Goal: Find specific page/section: Find specific page/section

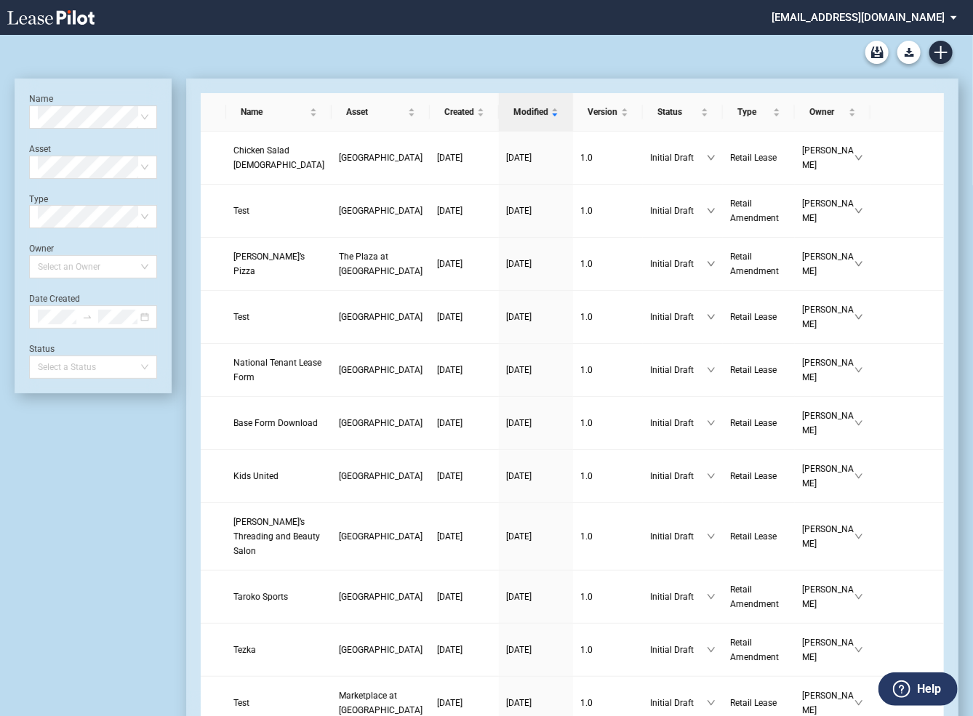
click at [859, 17] on md-select "sterling@leasepilot.co Super Admin Area Admin Area Settings Sign Out" at bounding box center [869, 16] width 199 height 33
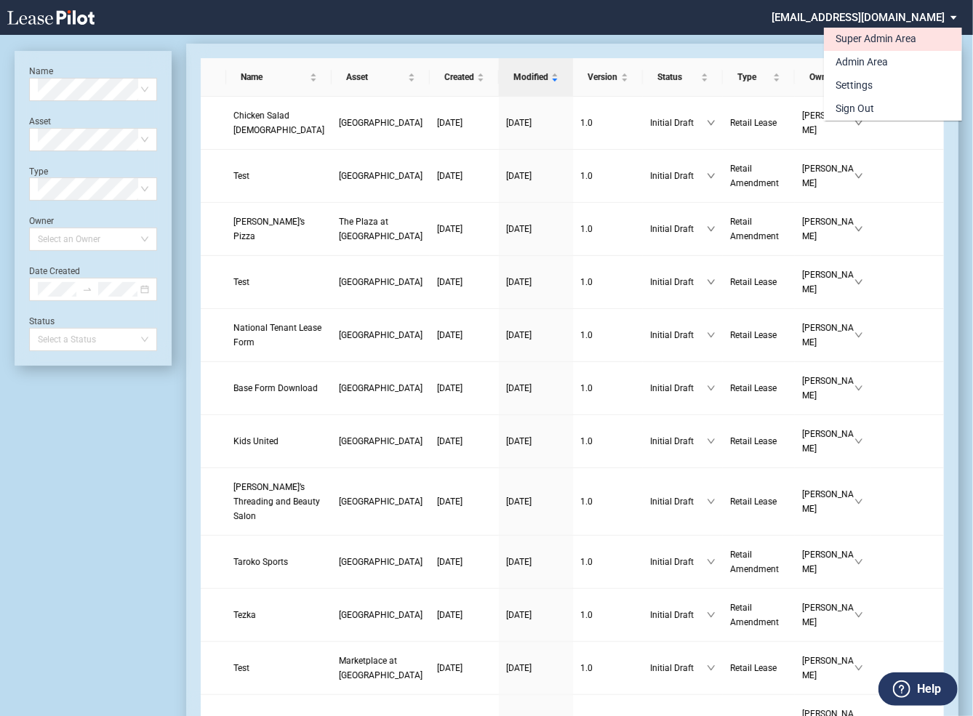
click at [850, 37] on div "Super Admin Area" at bounding box center [875, 39] width 81 height 15
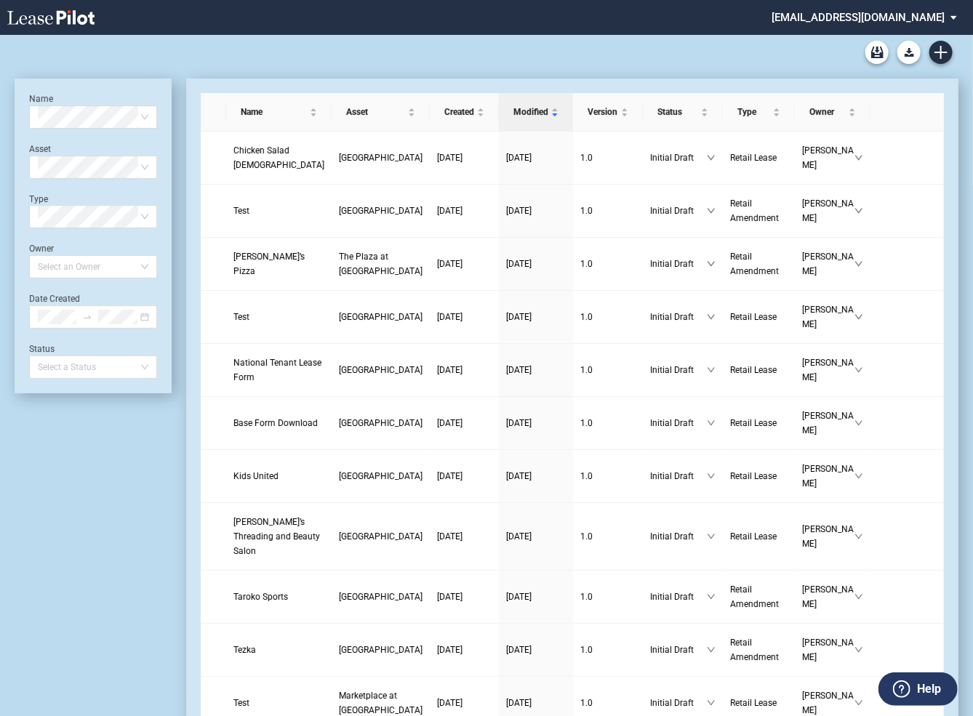
scroll to position [35, 0]
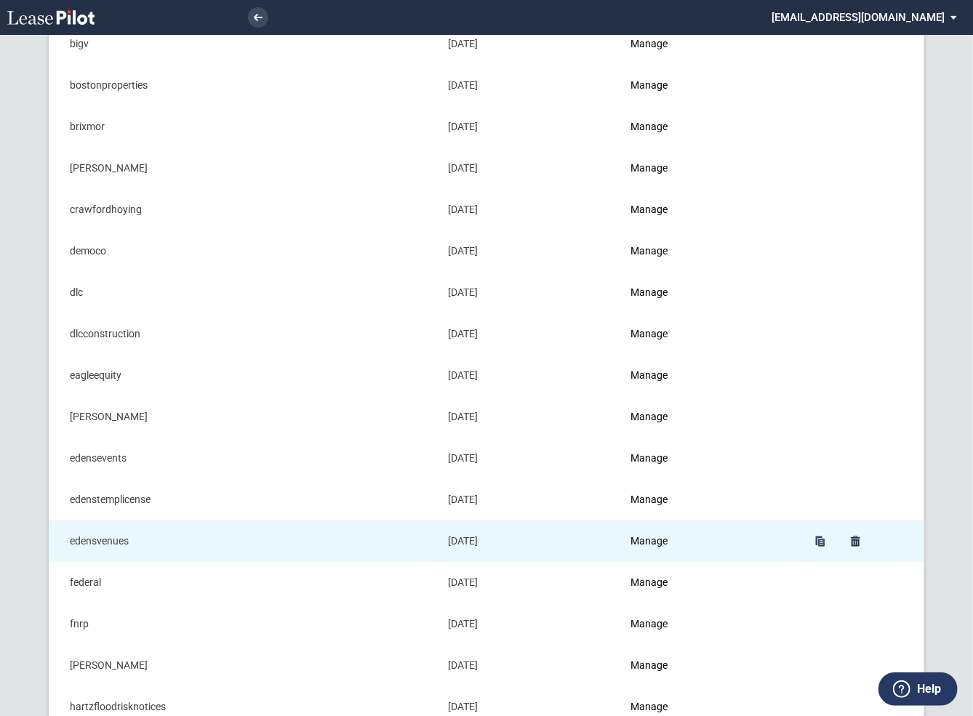
scroll to position [233, 0]
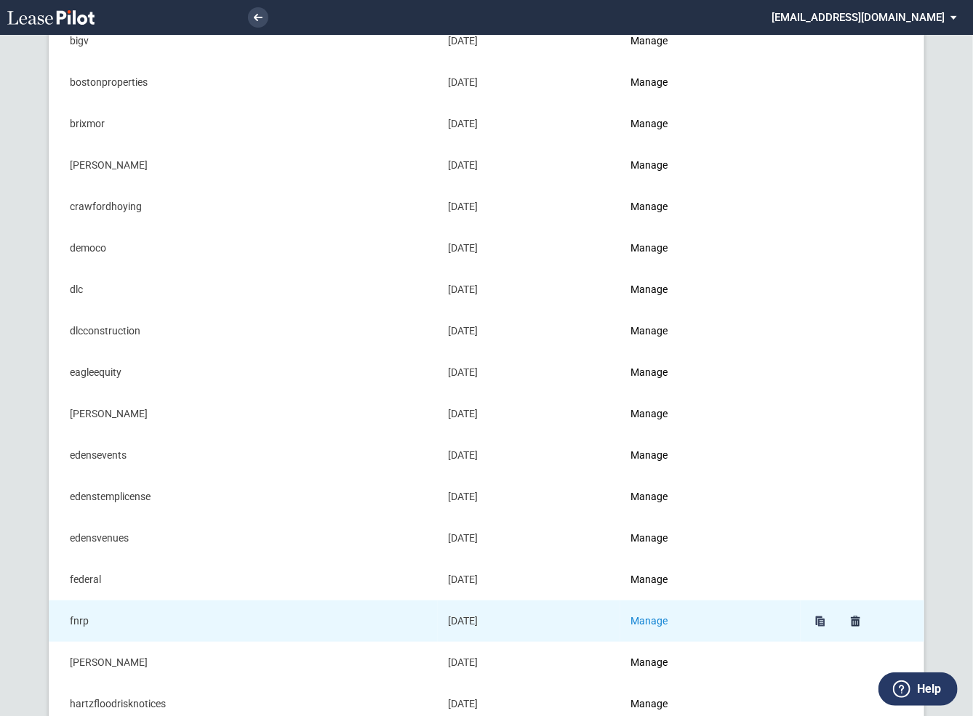
click at [651, 618] on link "Manage" at bounding box center [648, 621] width 37 height 12
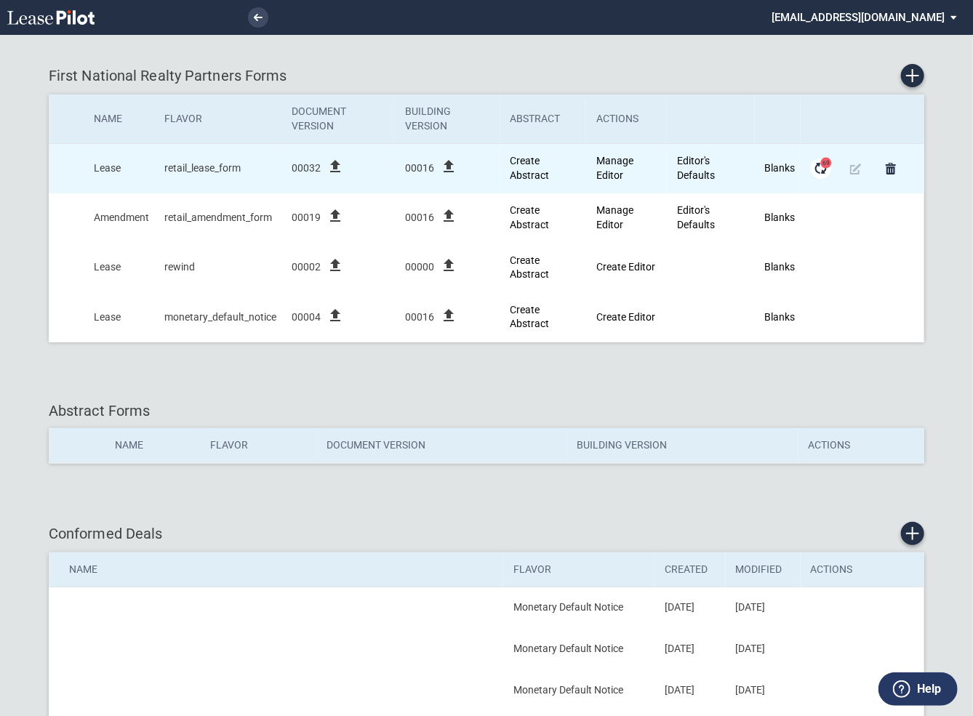
click at [822, 166] on span "69" at bounding box center [826, 163] width 11 height 11
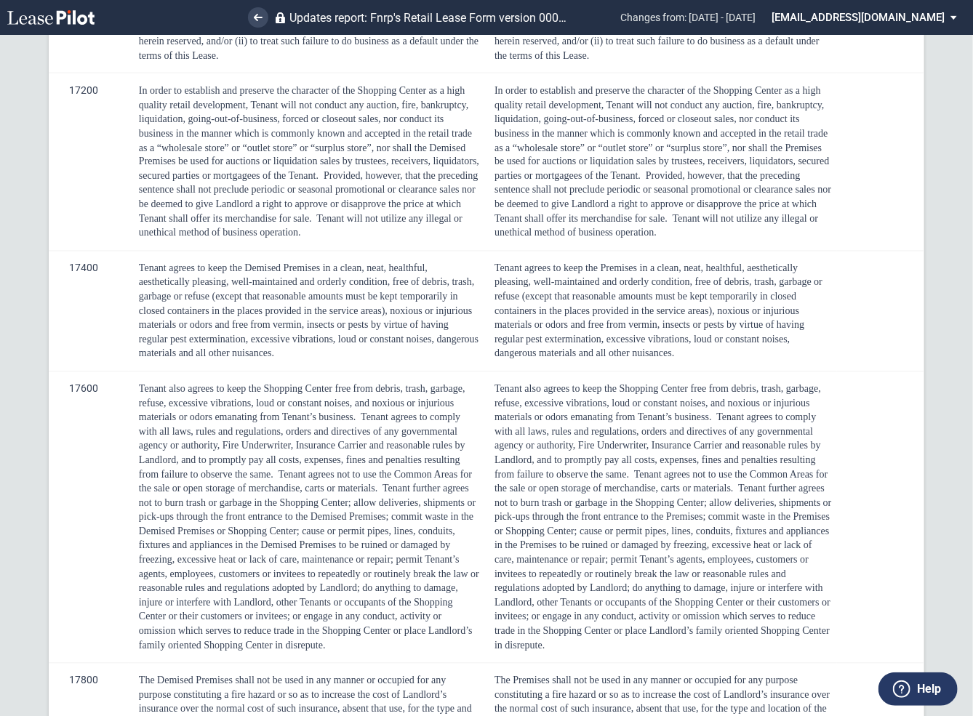
scroll to position [1093, 0]
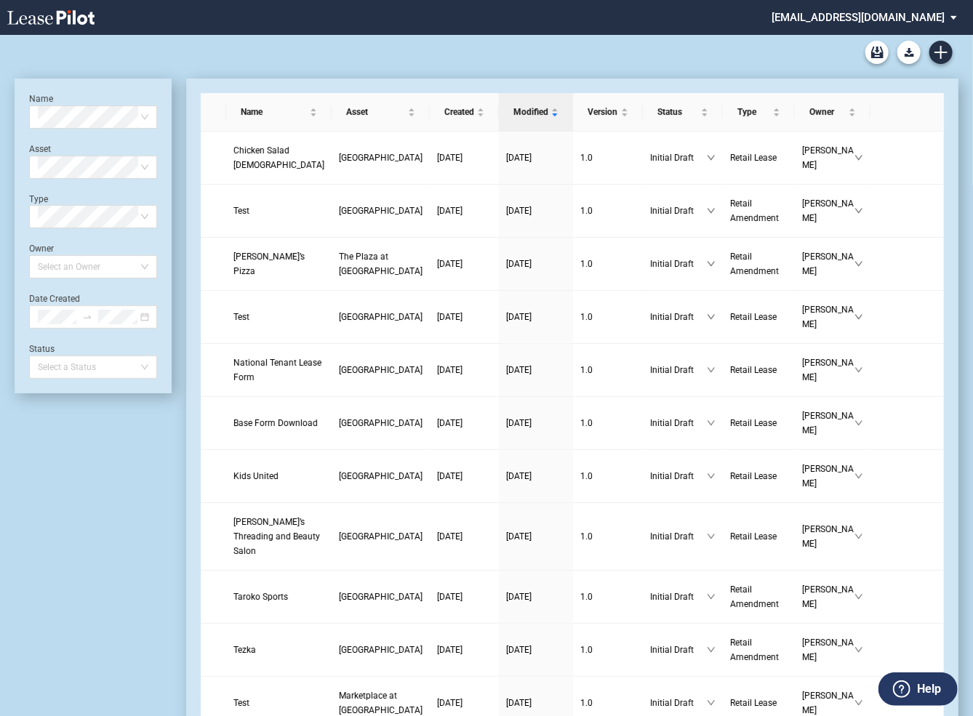
click at [854, 17] on md-select "sterling@leasepilot.co Super Admin Area Admin Area Settings Sign Out" at bounding box center [869, 16] width 199 height 33
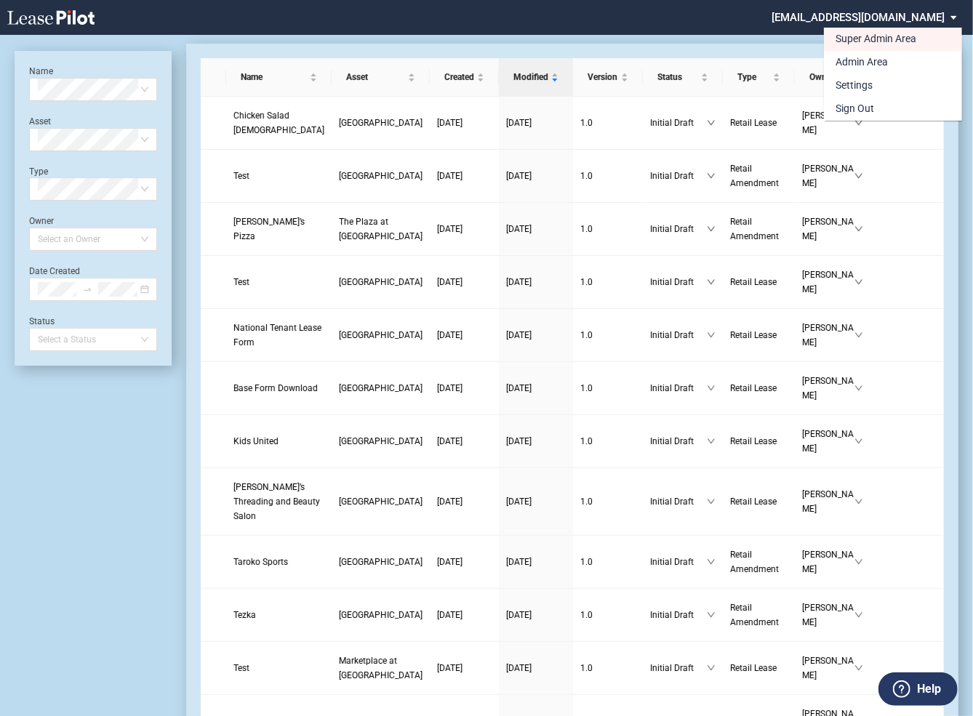
click at [854, 17] on body ".bocls-1{fill:#26354a;fill-rule:evenodd} Loading... × sterling@leasepilot.co Le…" at bounding box center [486, 323] width 973 height 716
click at [846, 37] on div "Super Admin Area" at bounding box center [875, 39] width 81 height 15
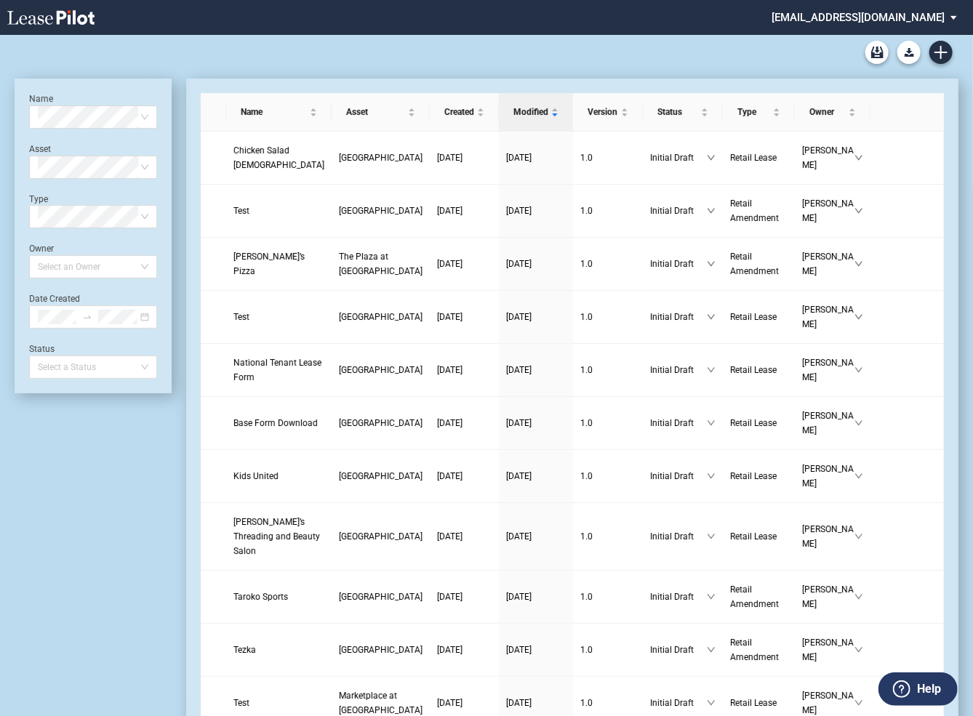
scroll to position [35, 0]
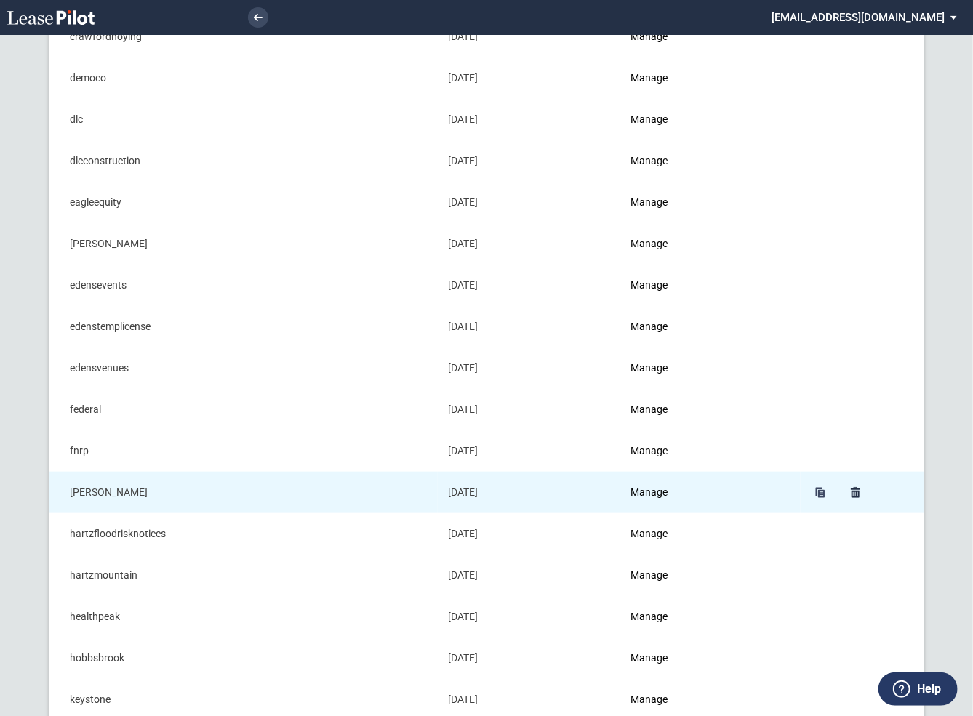
scroll to position [467, 0]
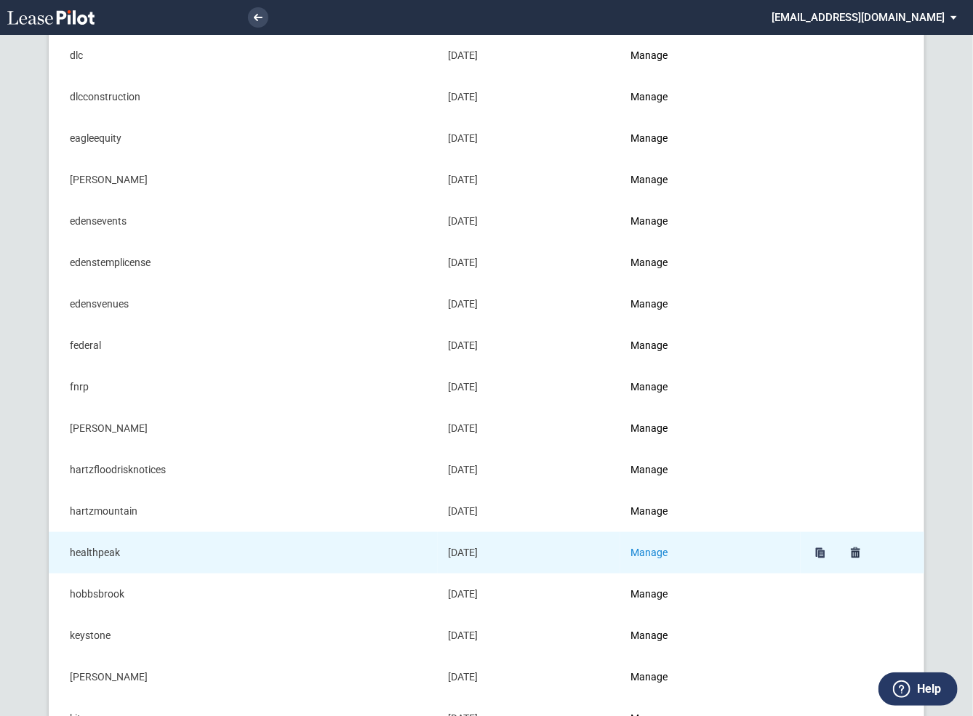
click at [652, 551] on link "Manage" at bounding box center [648, 553] width 37 height 12
